Goal: Task Accomplishment & Management: Use online tool/utility

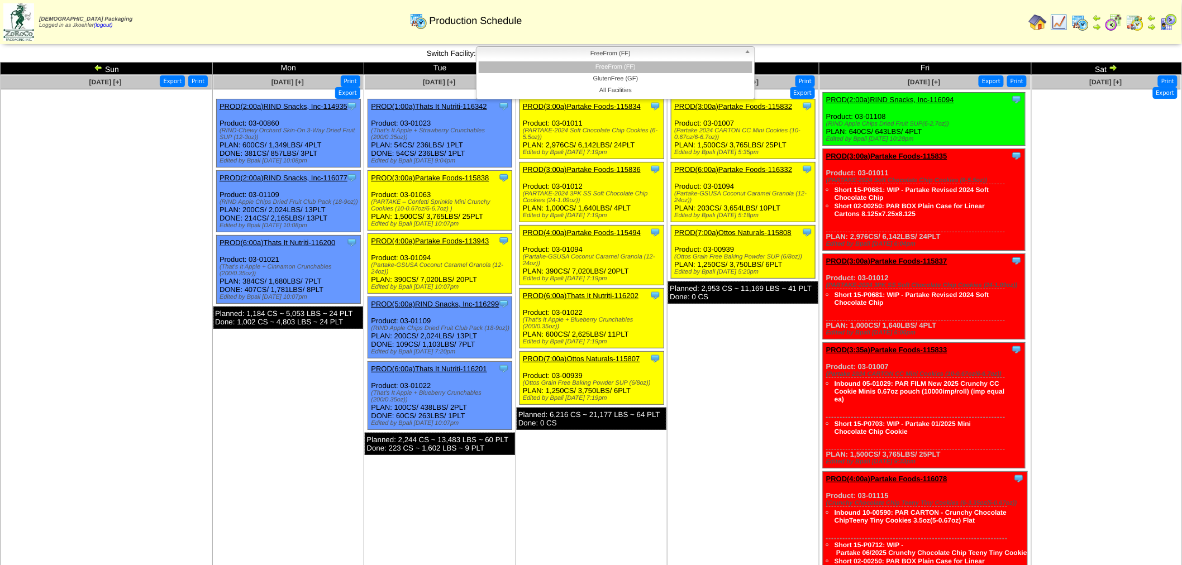
click at [602, 53] on span "FreeFrom (FF)" at bounding box center [610, 53] width 259 height 13
click at [613, 81] on li "GlutenFree (GF)" at bounding box center [616, 79] width 274 height 12
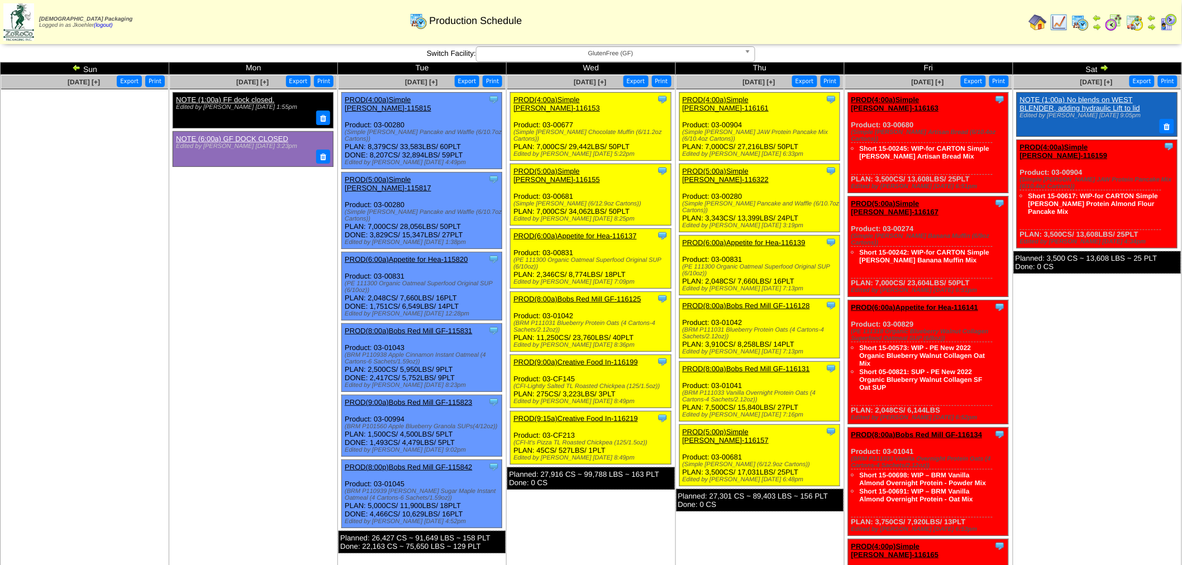
click at [428, 327] on link "PROD(8:00a)Bobs Red Mill GF-115831" at bounding box center [408, 331] width 127 height 8
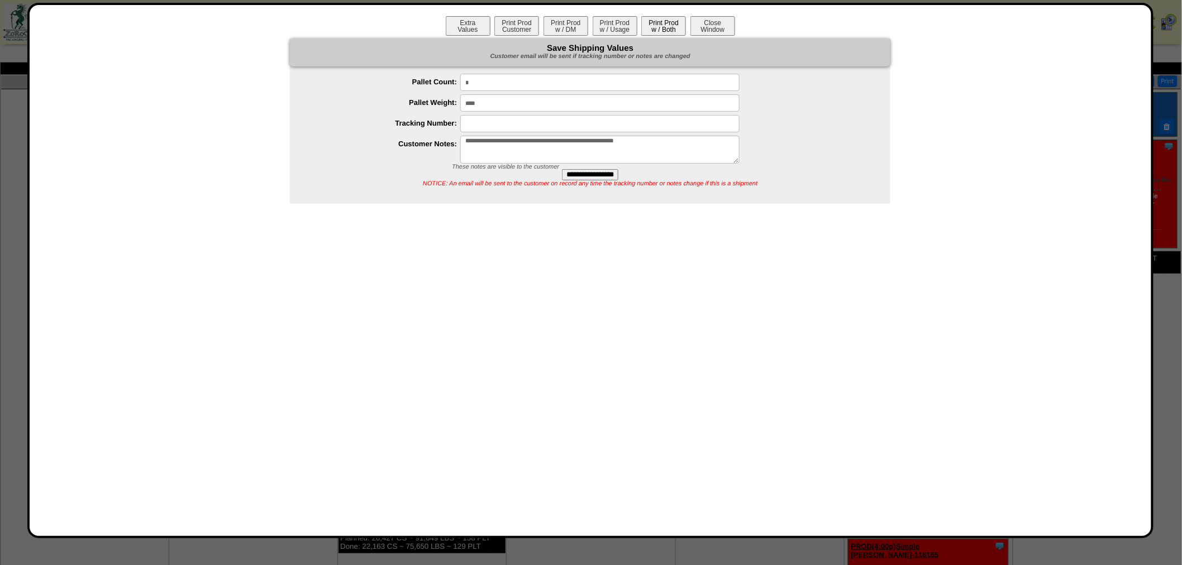
click at [660, 18] on button "Print Prod w / Both" at bounding box center [663, 26] width 45 height 20
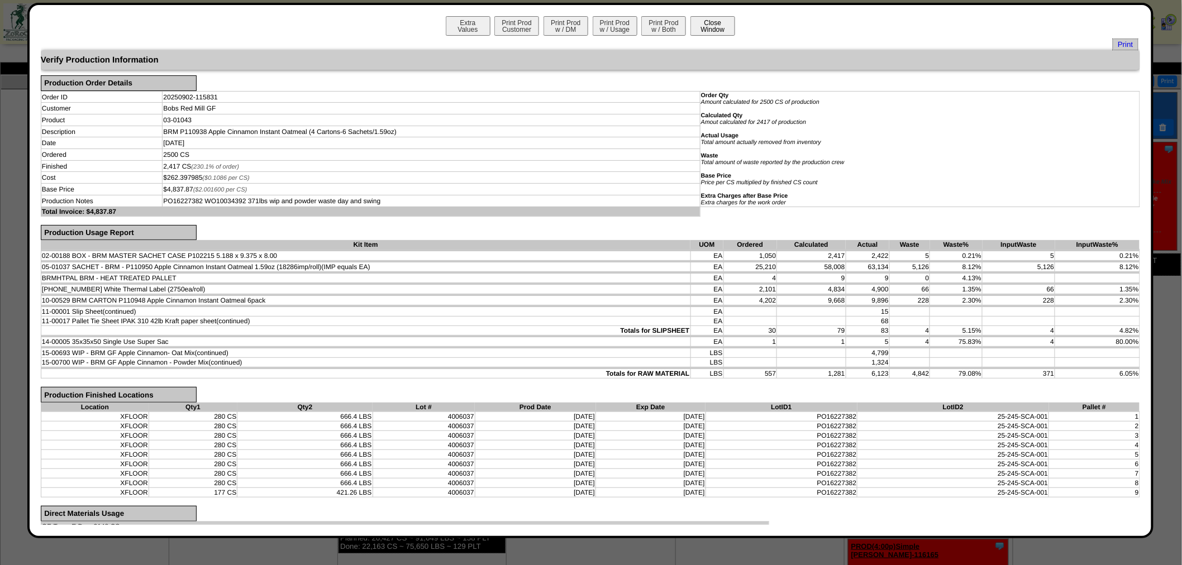
click at [712, 27] on button "Close Window" at bounding box center [712, 26] width 45 height 20
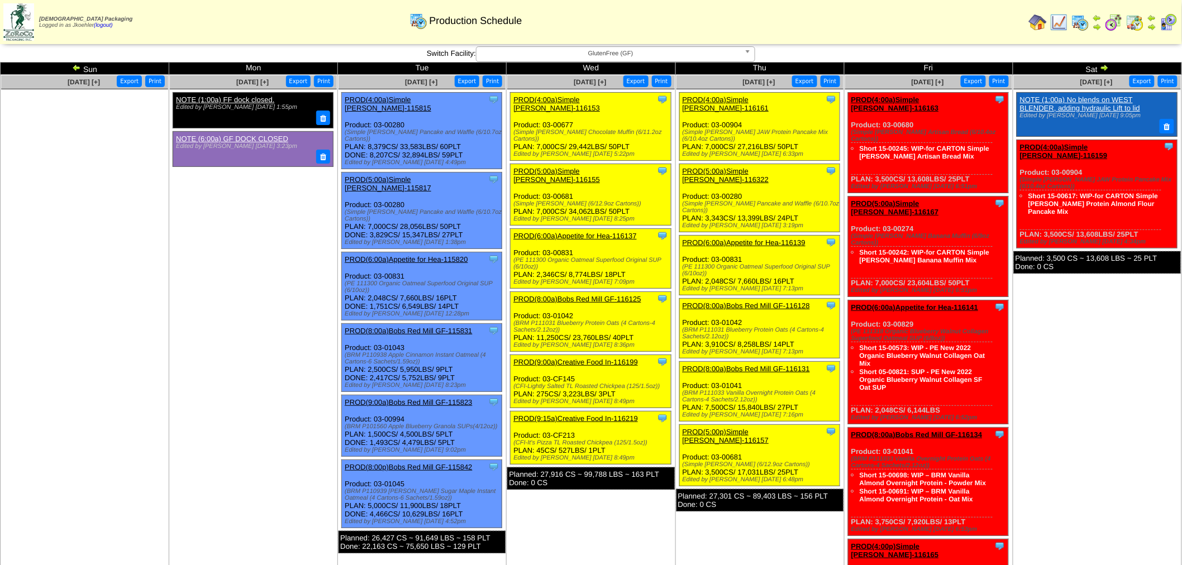
click at [1042, 16] on img at bounding box center [1038, 22] width 18 height 18
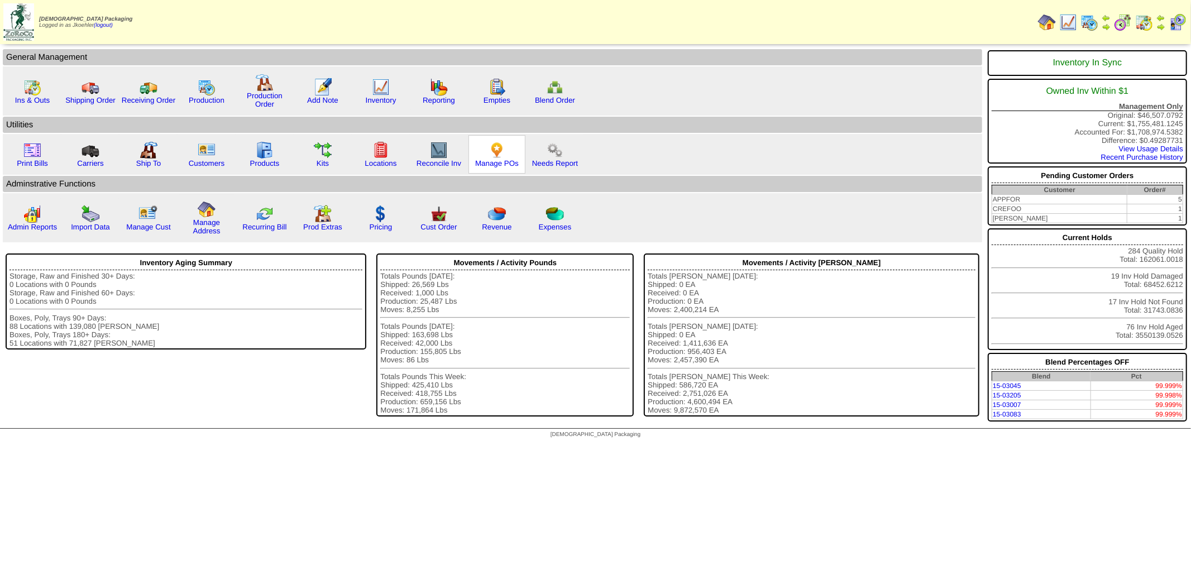
click at [488, 152] on img at bounding box center [497, 150] width 18 height 18
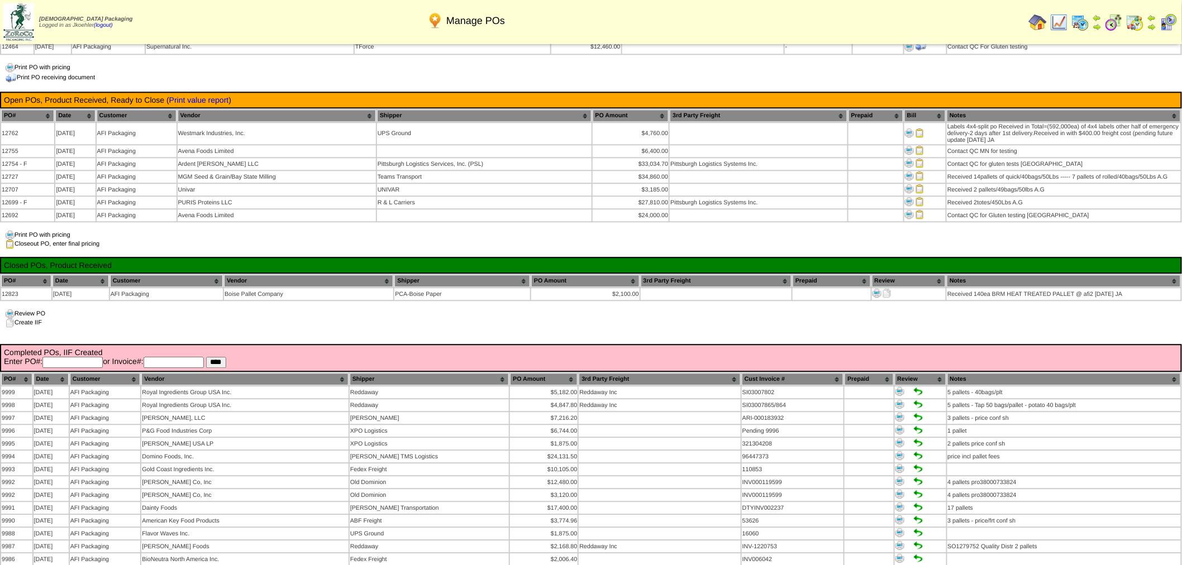
scroll to position [930, 0]
